Goal: Communication & Community: Answer question/provide support

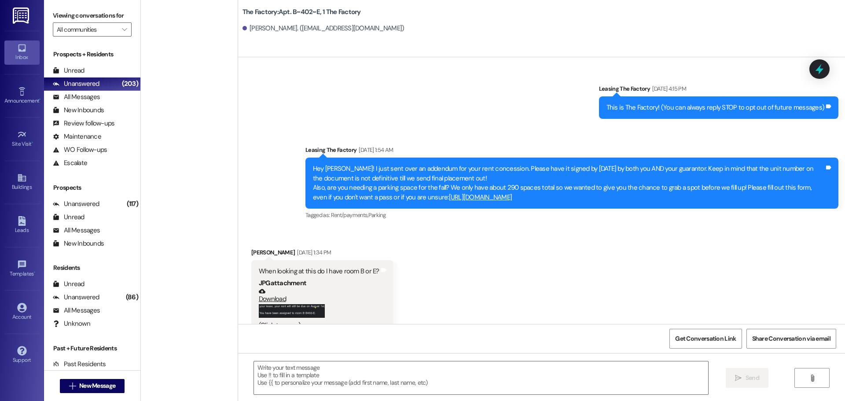
scroll to position [1540, 0]
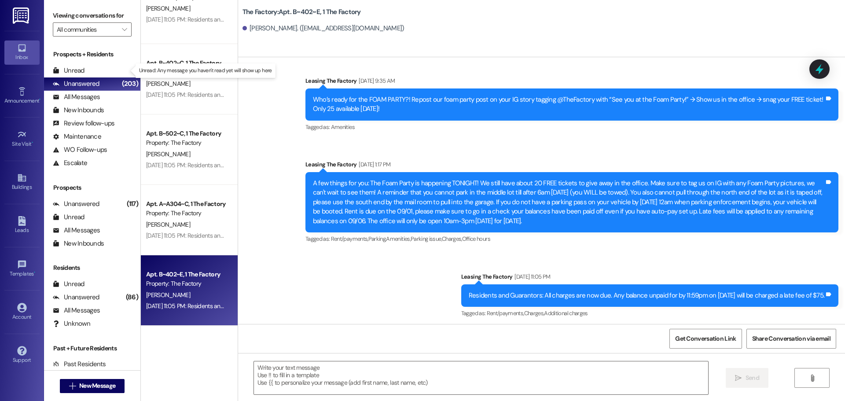
click at [68, 68] on div "Unread" at bounding box center [69, 70] width 32 height 9
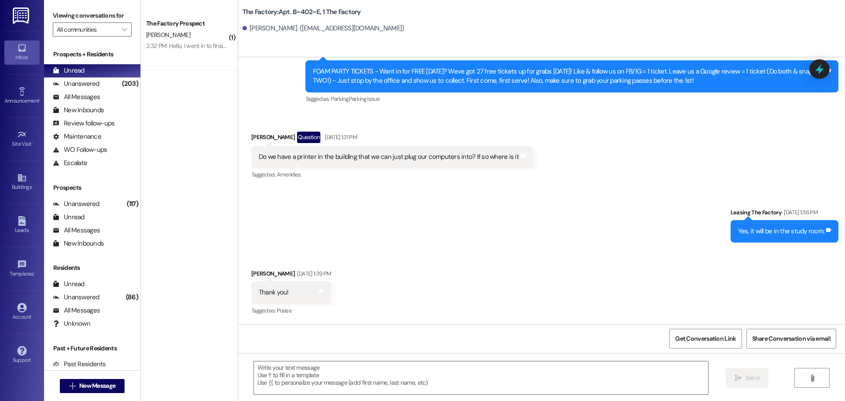
scroll to position [1273, 0]
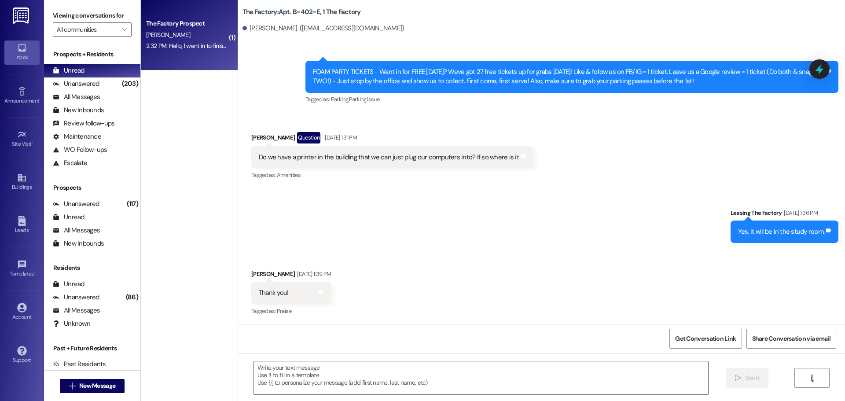
click at [193, 58] on div "The Factory Prospect [PERSON_NAME] 2:32 PM: Hello, I went in to finish up my pa…" at bounding box center [189, 35] width 97 height 70
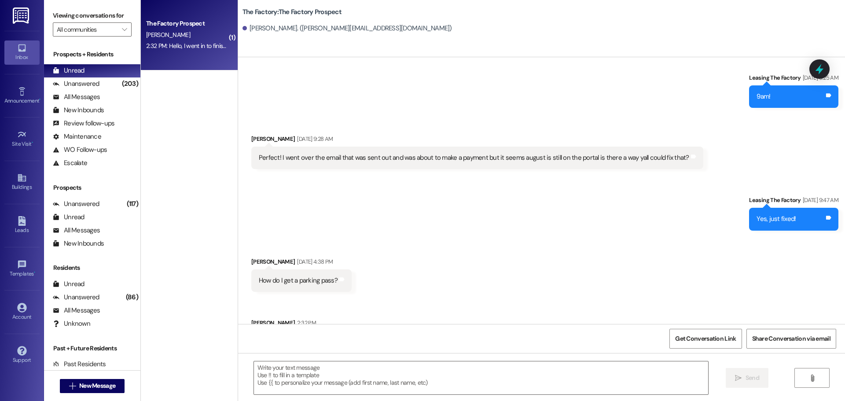
scroll to position [1793, 0]
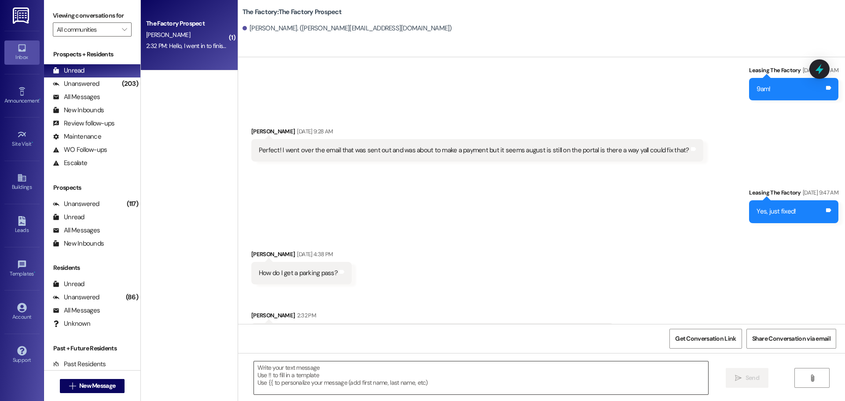
click at [331, 374] on textarea at bounding box center [481, 377] width 454 height 33
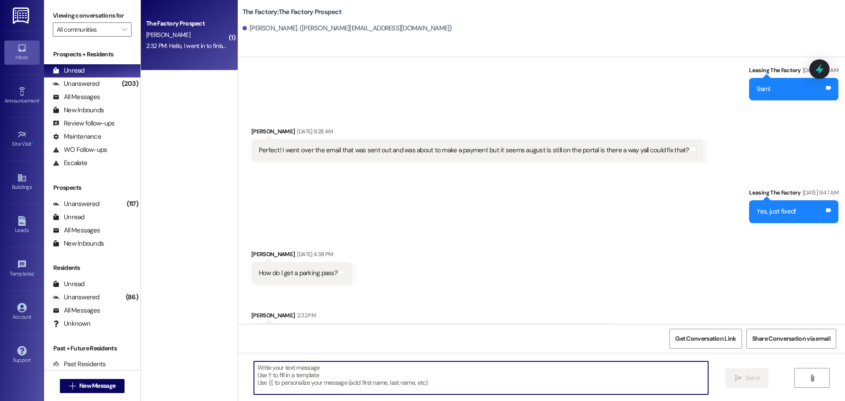
click at [264, 383] on textarea at bounding box center [481, 377] width 454 height 33
type textarea "H"
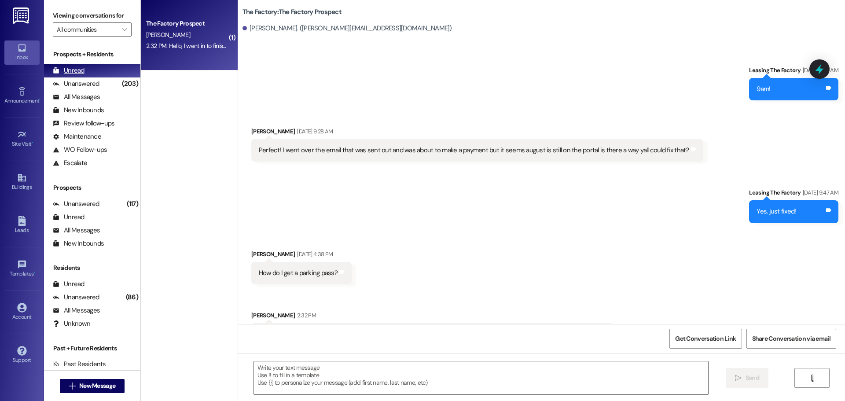
click at [78, 73] on div "Unread" at bounding box center [69, 70] width 32 height 9
